Goal: Information Seeking & Learning: Learn about a topic

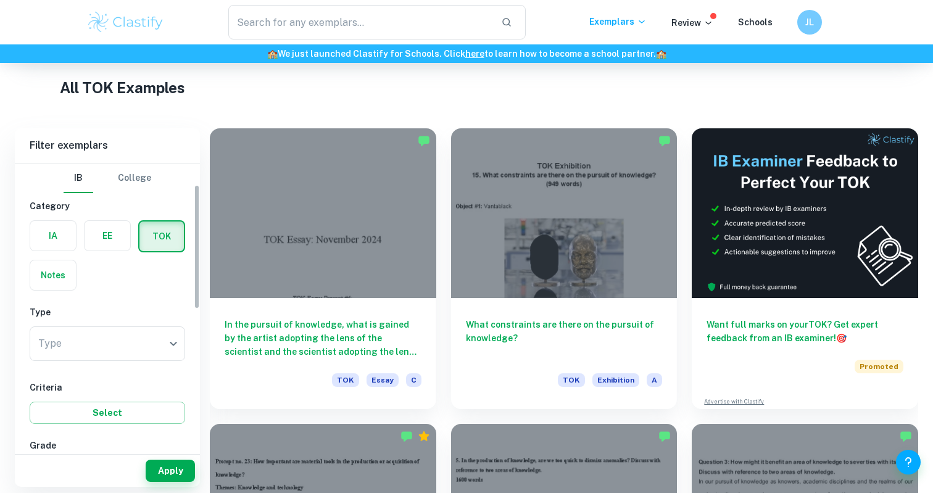
scroll to position [152, 0]
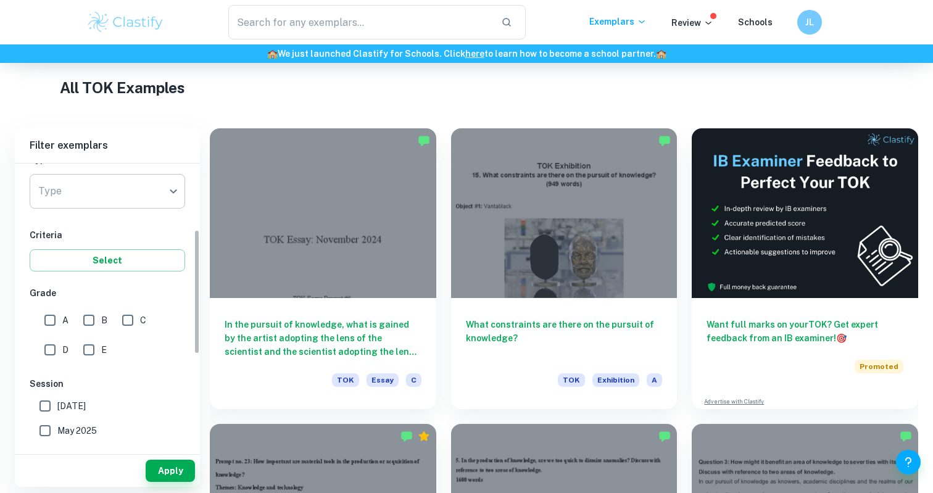
click at [131, 197] on body "We value your privacy We use cookies to enhance your browsing experience, serve…" at bounding box center [466, 82] width 933 height 493
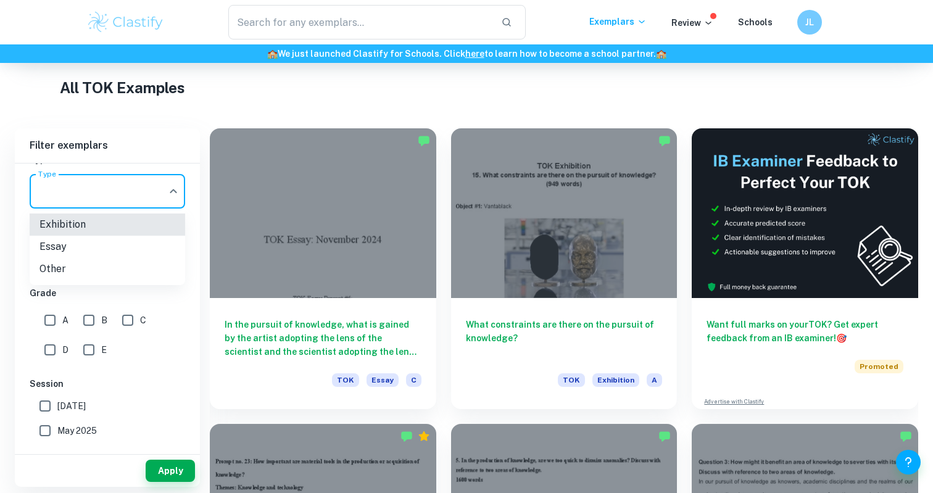
click at [130, 225] on li "Exhibition" at bounding box center [107, 224] width 155 height 22
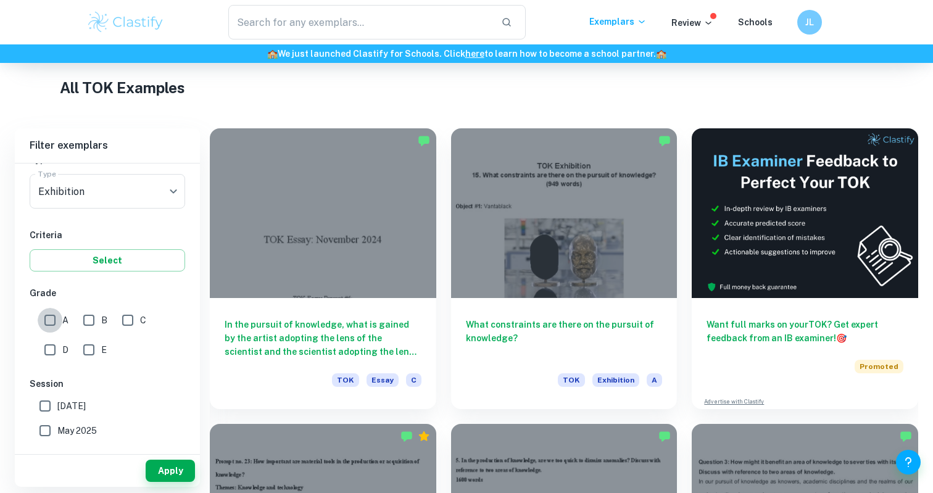
click at [49, 320] on input "A" at bounding box center [50, 320] width 25 height 25
checkbox input "true"
click at [159, 469] on button "Apply" at bounding box center [170, 471] width 49 height 22
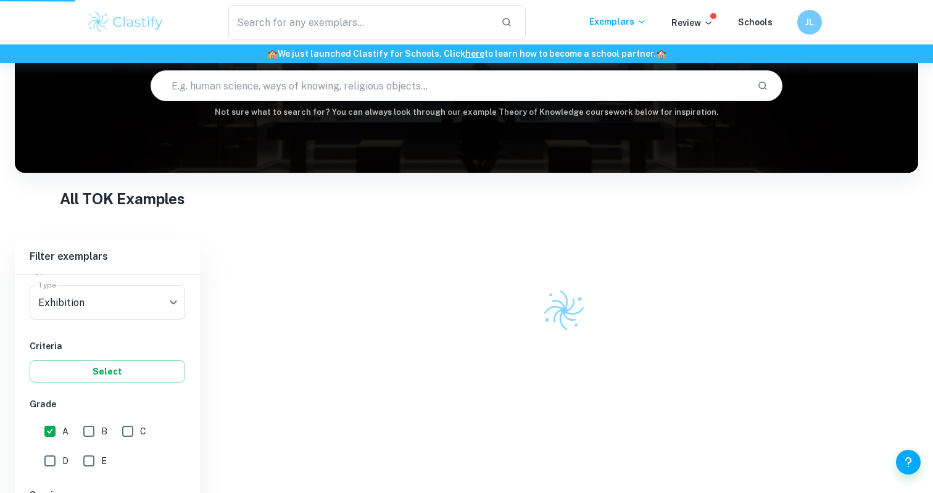
scroll to position [63, 0]
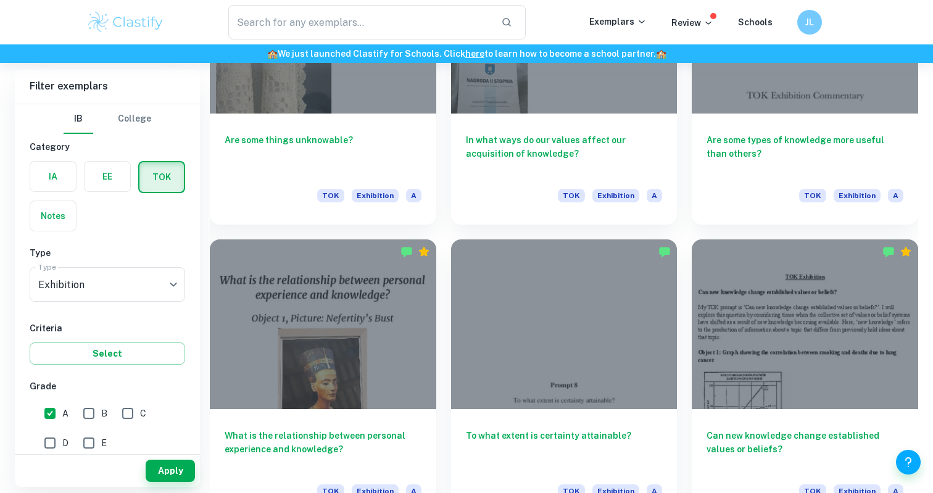
scroll to position [1355, 0]
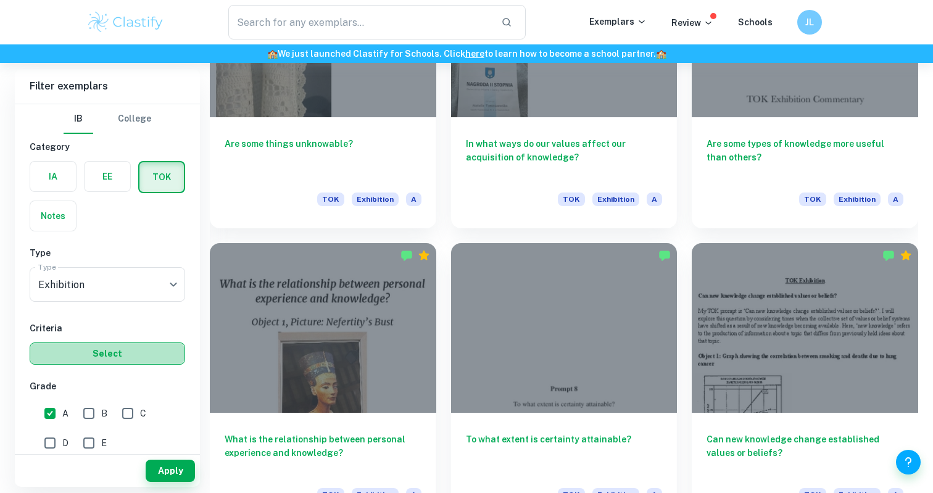
click at [133, 355] on button "Select" at bounding box center [107, 353] width 155 height 22
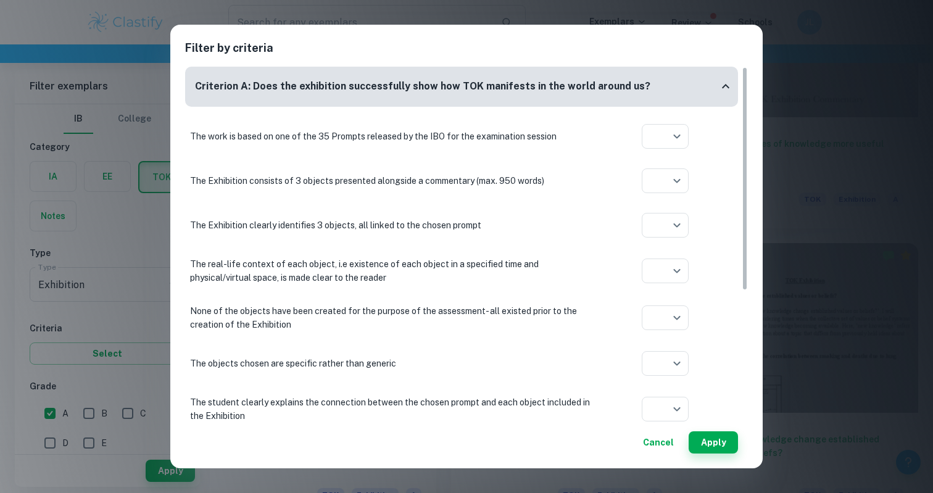
click at [123, 293] on div "Filter by criteria Criterion A: Does the exhibition successfully show how TOK m…" at bounding box center [466, 246] width 933 height 493
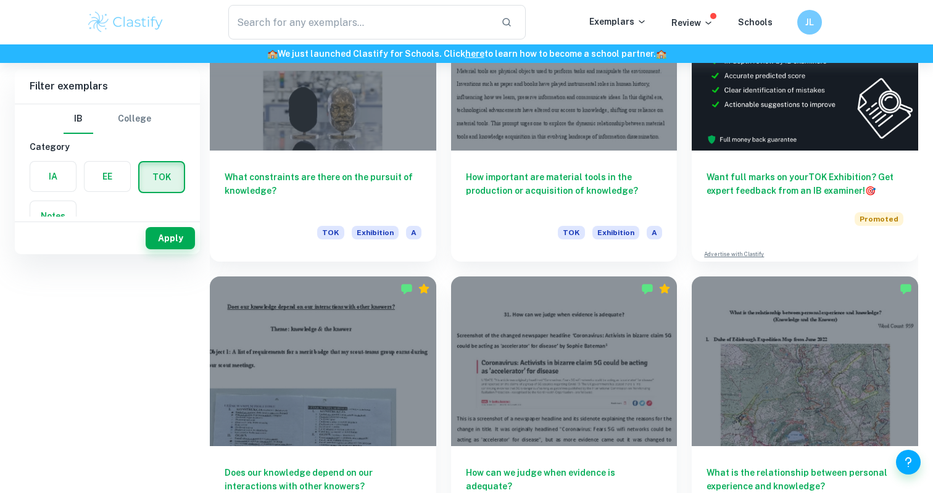
scroll to position [0, 0]
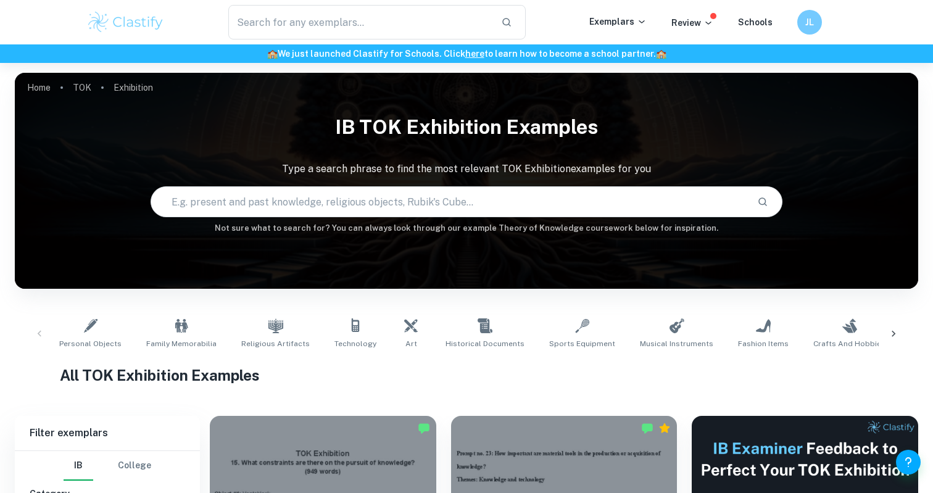
click at [212, 206] on input "text" at bounding box center [449, 201] width 597 height 35
paste input "Prompt 20: What is the relationship between personal experience and knowledge?"
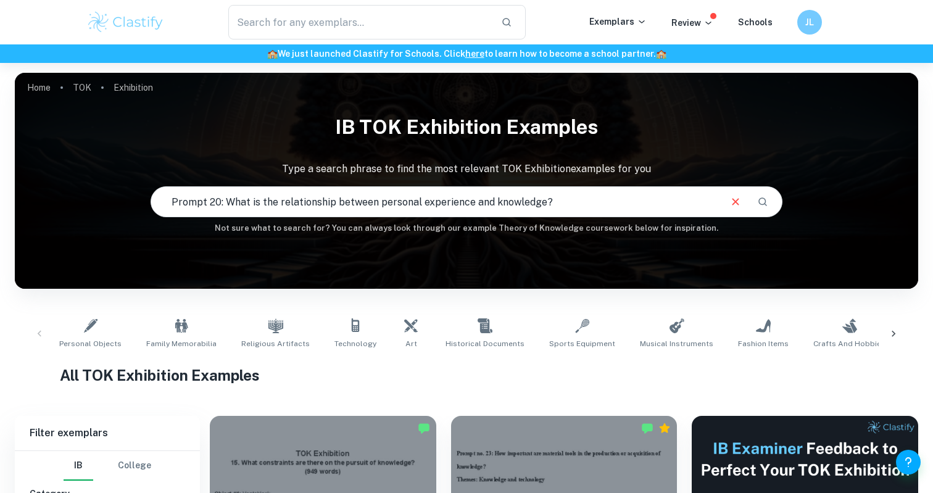
type input "Prompt 20: What is the relationship between personal experience and knowledge?"
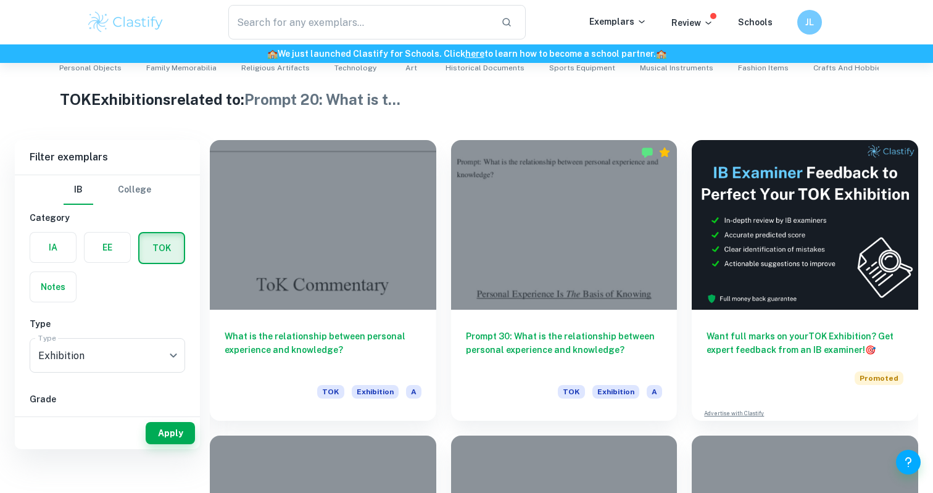
scroll to position [287, 0]
